Goal: Information Seeking & Learning: Understand process/instructions

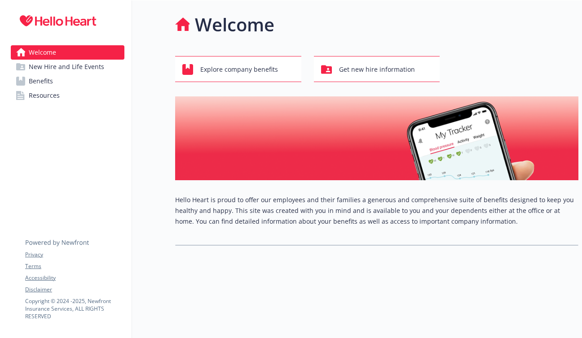
click at [264, 217] on p "Hello Heart is proud to offer our employees and their families a generous and c…" at bounding box center [376, 211] width 403 height 32
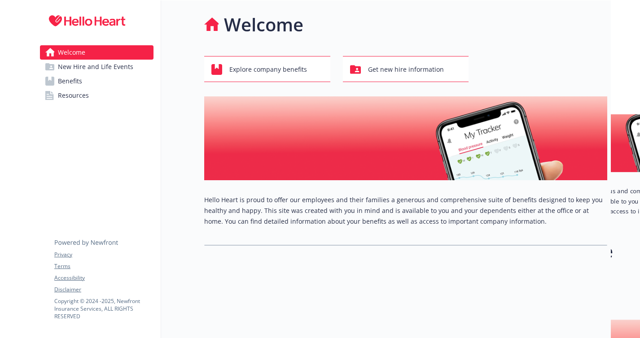
scroll to position [0, 0]
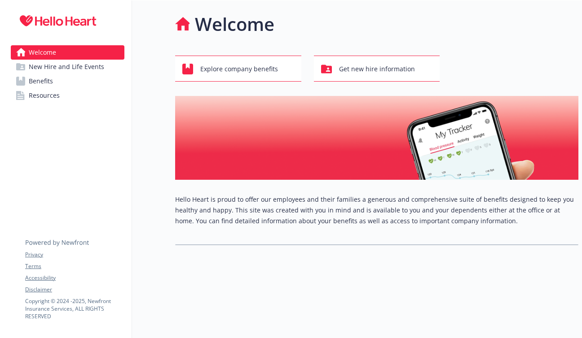
click at [79, 68] on span "New Hire and Life Events" at bounding box center [66, 67] width 75 height 14
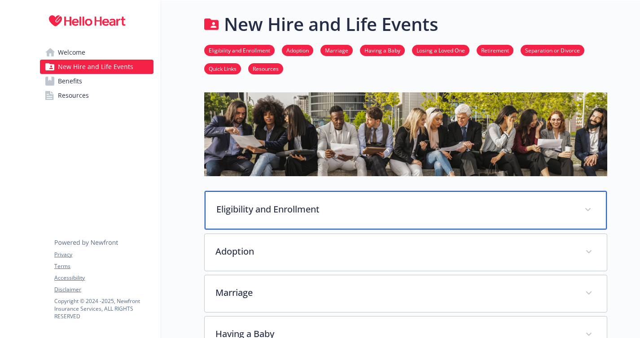
click at [379, 194] on div "Eligibility and Enrollment" at bounding box center [406, 210] width 402 height 39
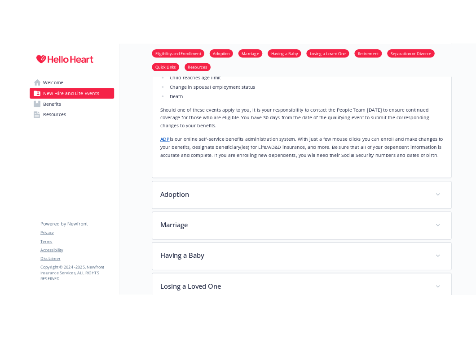
scroll to position [503, 0]
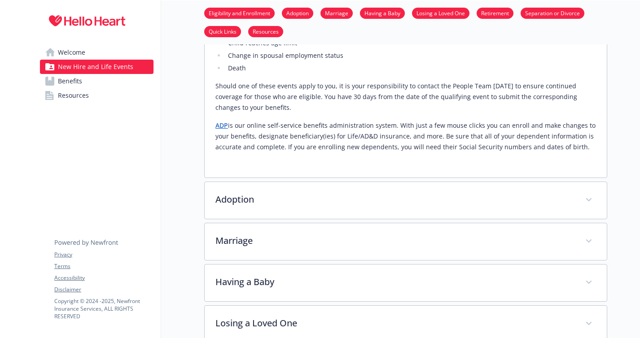
click at [225, 121] on link "ADP" at bounding box center [221, 125] width 13 height 9
